Goal: Download file/media

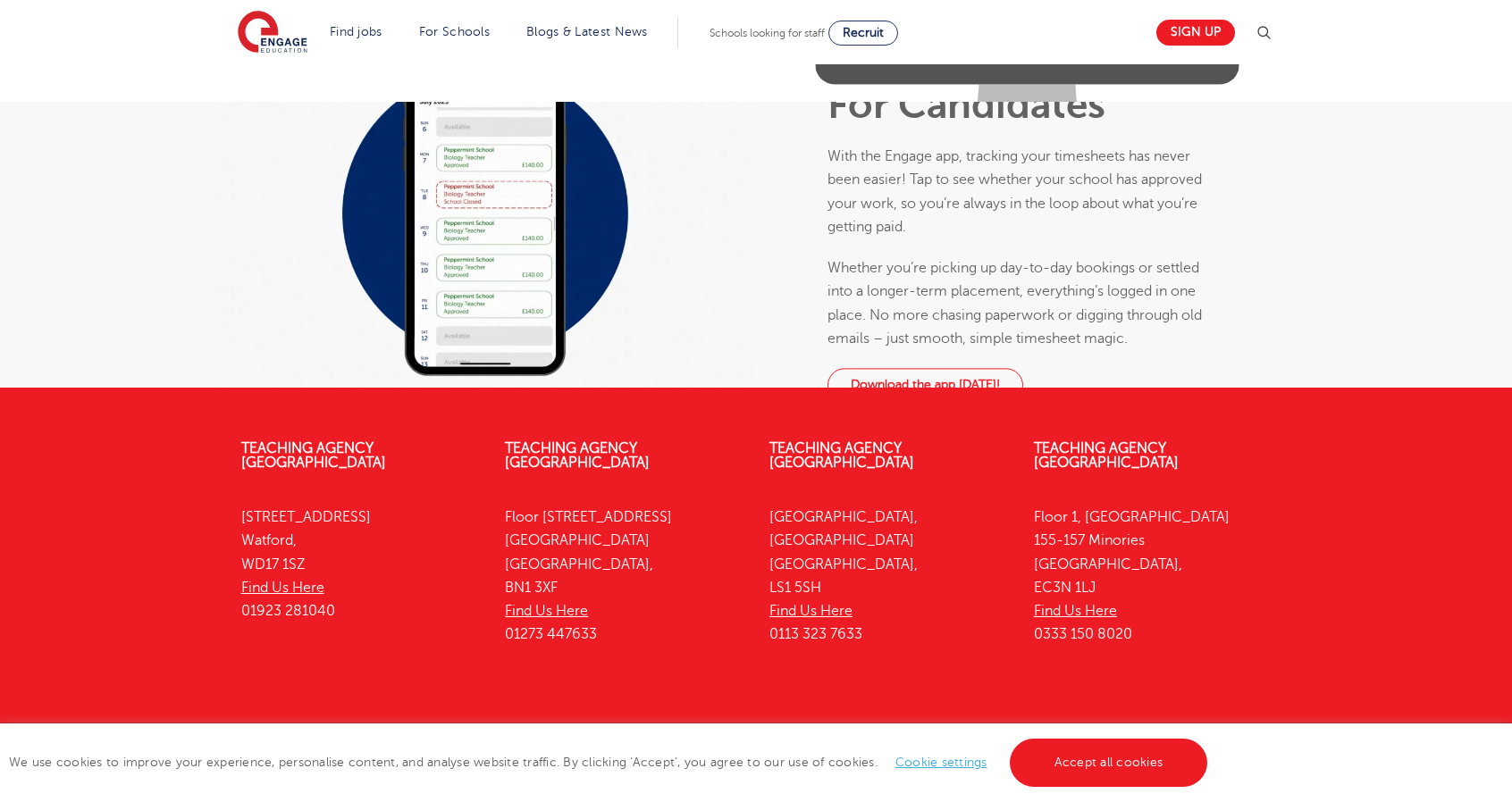
scroll to position [645, 0]
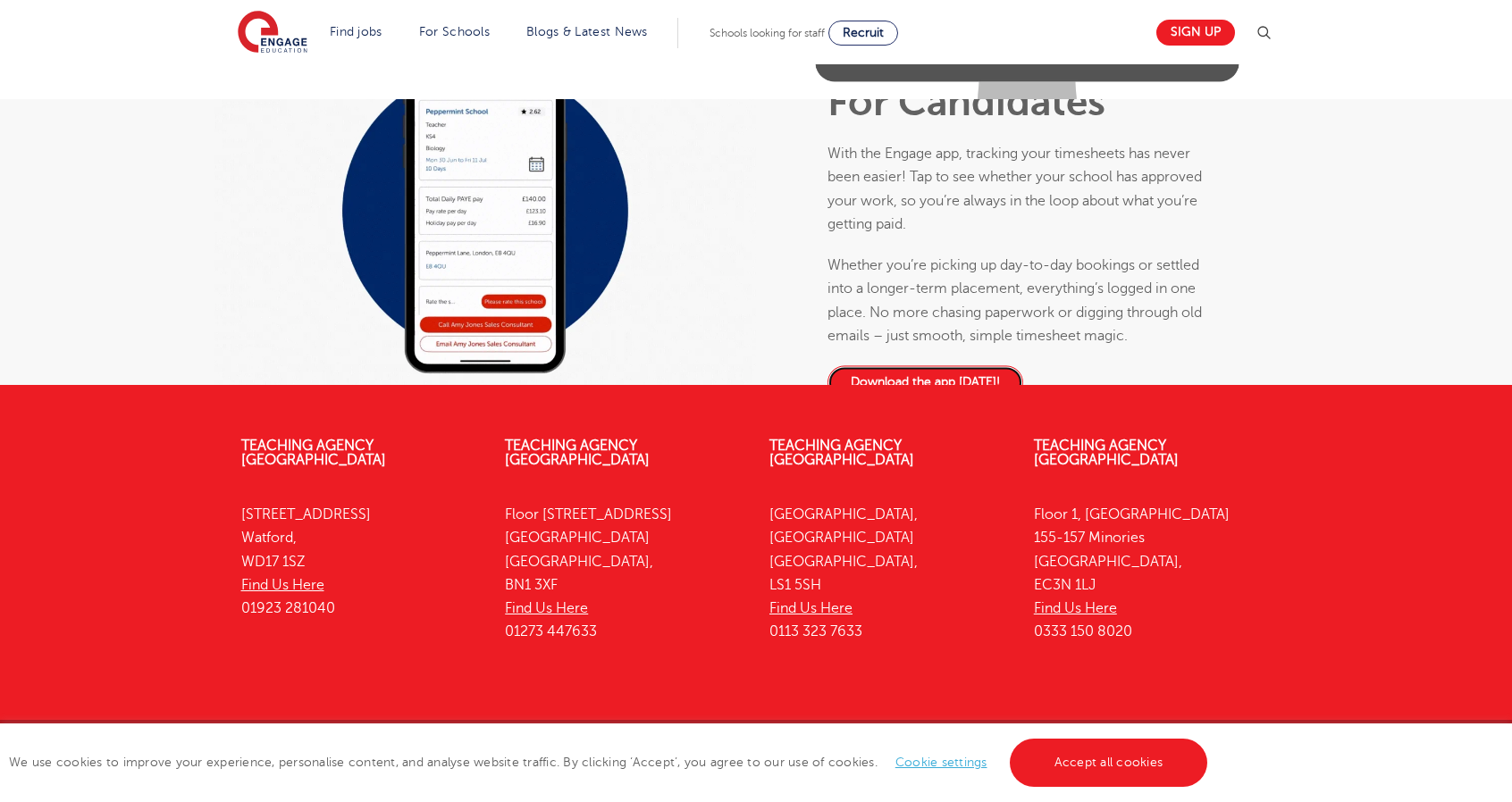
click at [909, 401] on link "Download the app today!" at bounding box center [925, 382] width 196 height 33
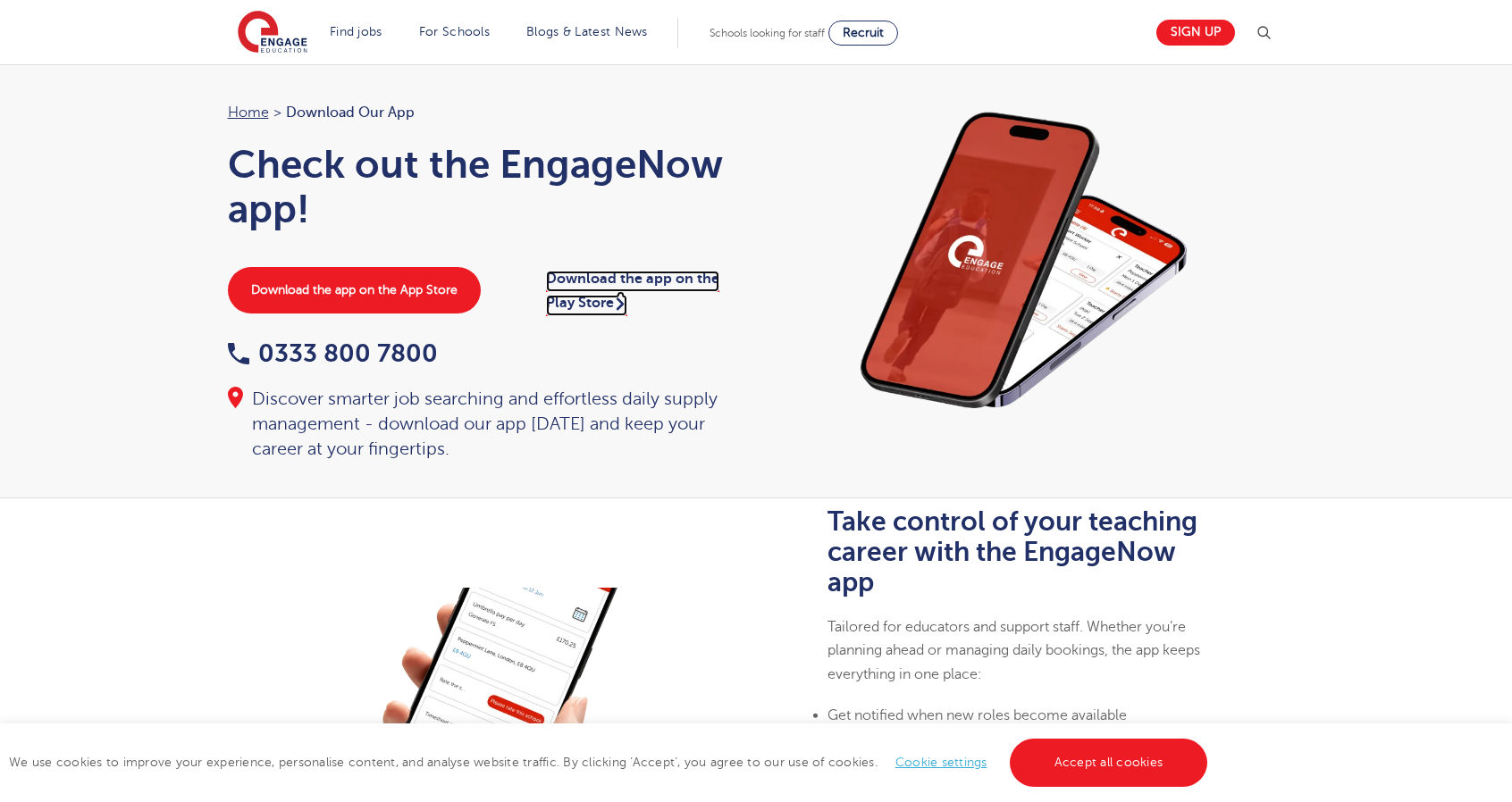
click at [697, 283] on link "Download the app on the Play Store" at bounding box center [632, 293] width 173 height 45
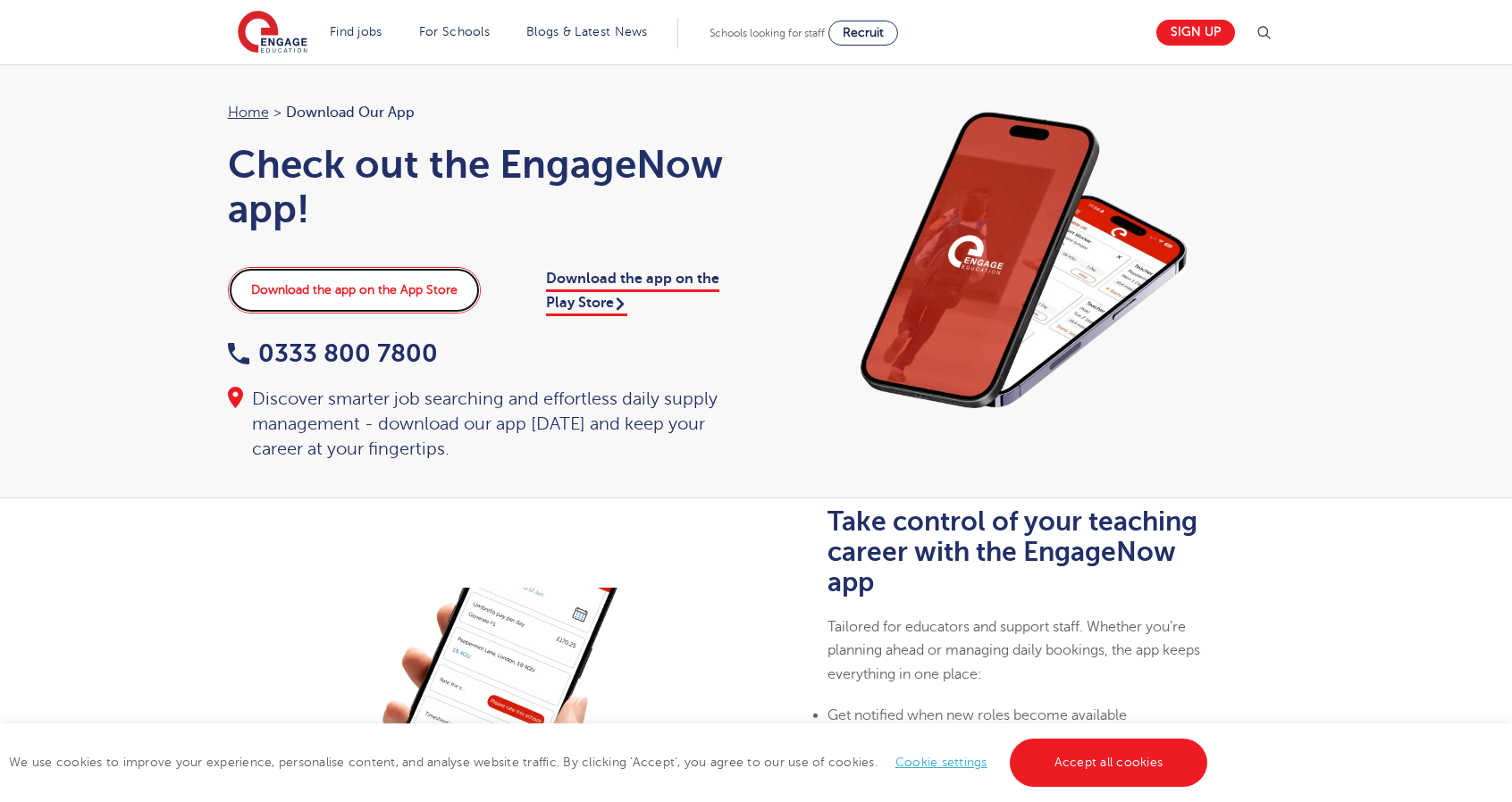
click at [432, 267] on link "Download the app on the App Store" at bounding box center [354, 290] width 252 height 47
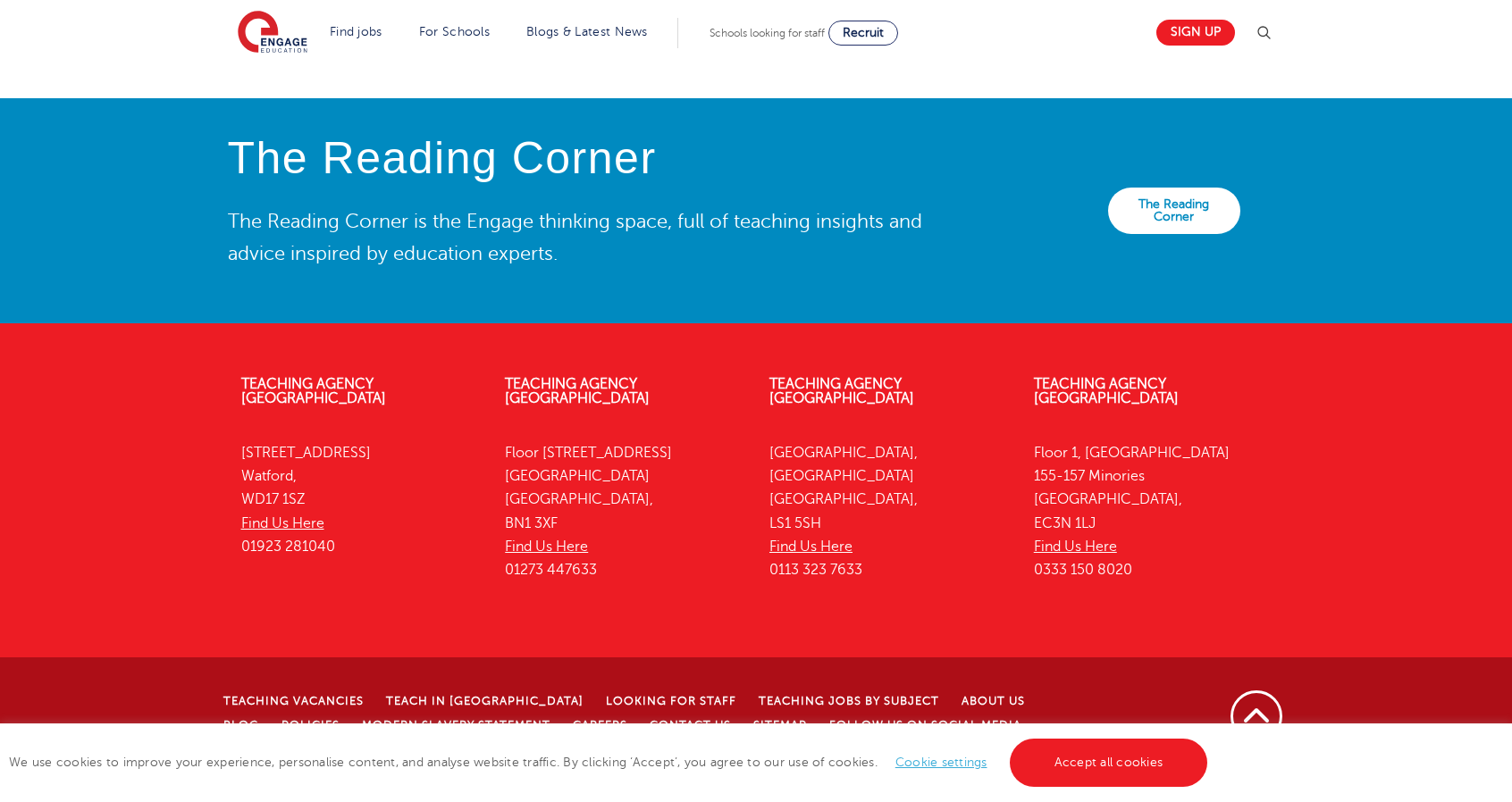
scroll to position [3944, 0]
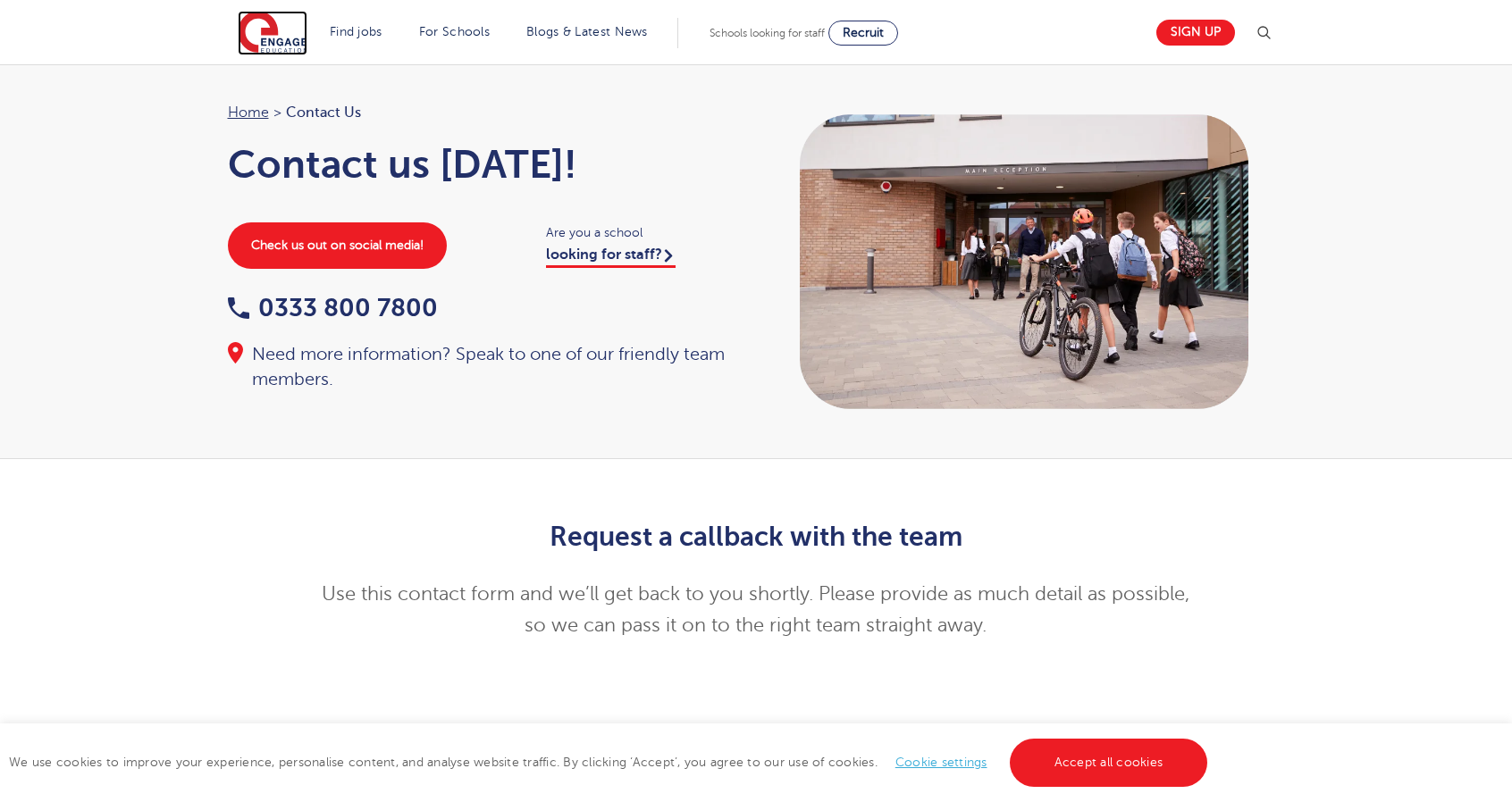
click at [296, 28] on img at bounding box center [272, 33] width 70 height 45
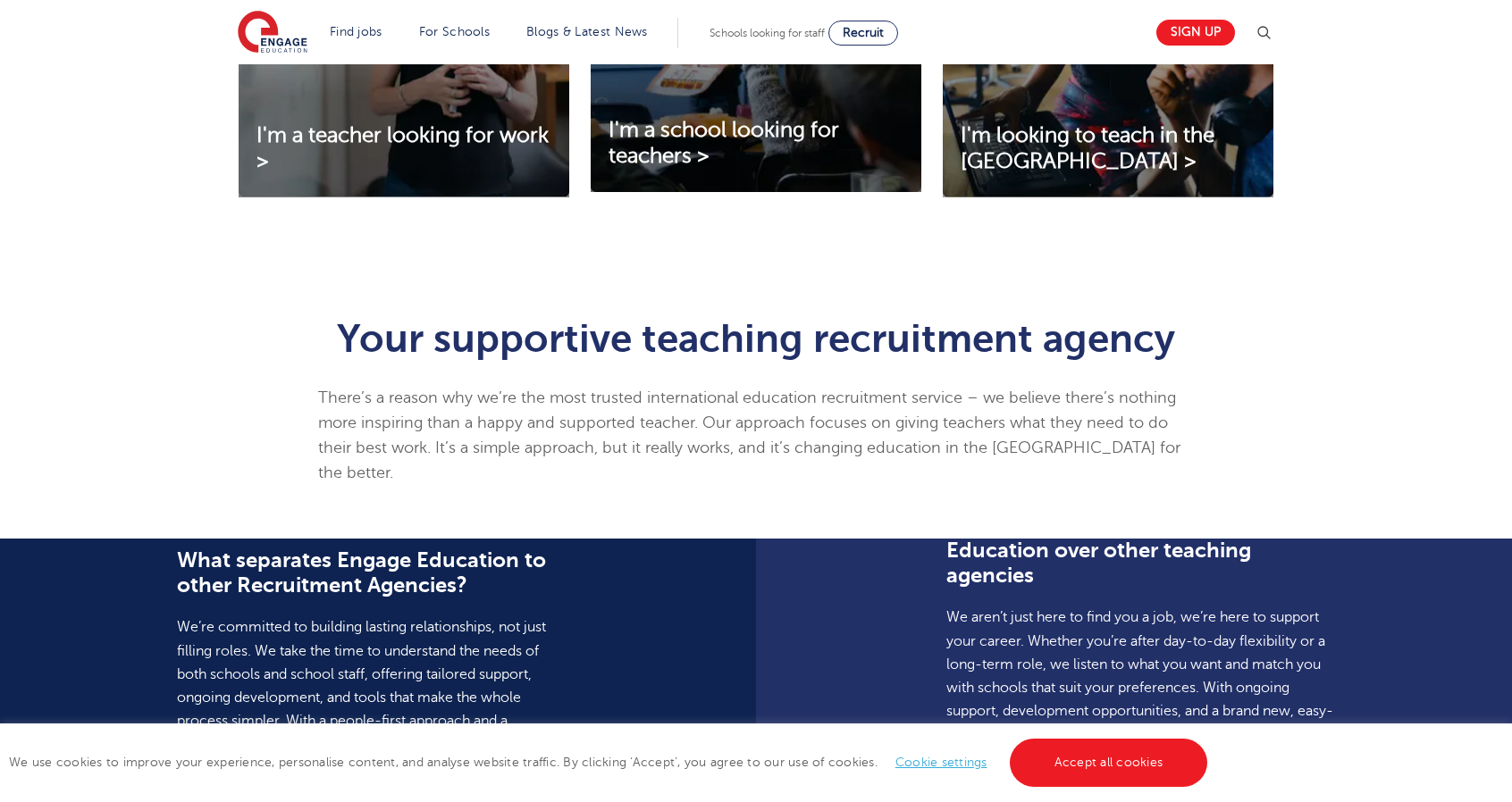
scroll to position [804, 0]
